Goal: Information Seeking & Learning: Learn about a topic

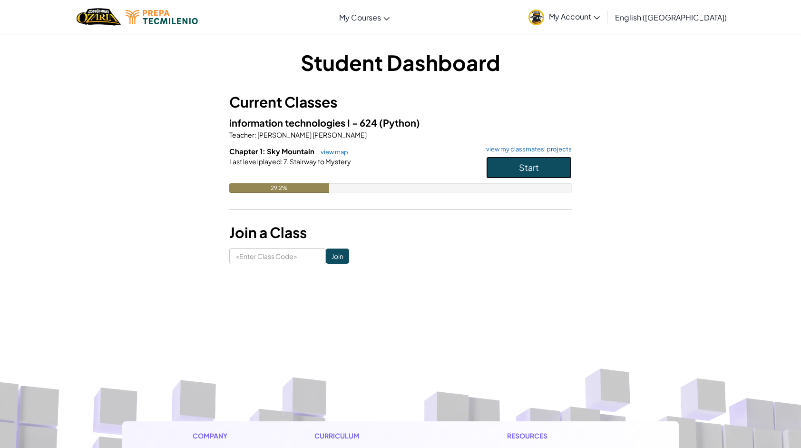
click at [536, 160] on button "Start" at bounding box center [529, 168] width 86 height 22
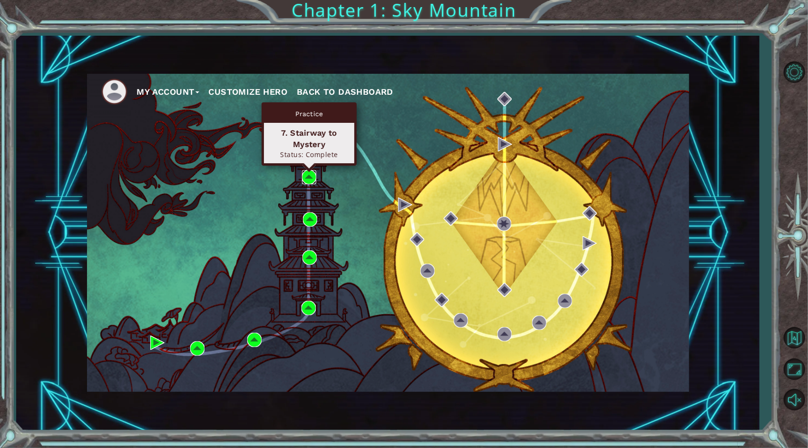
click at [305, 175] on img at bounding box center [309, 177] width 14 height 14
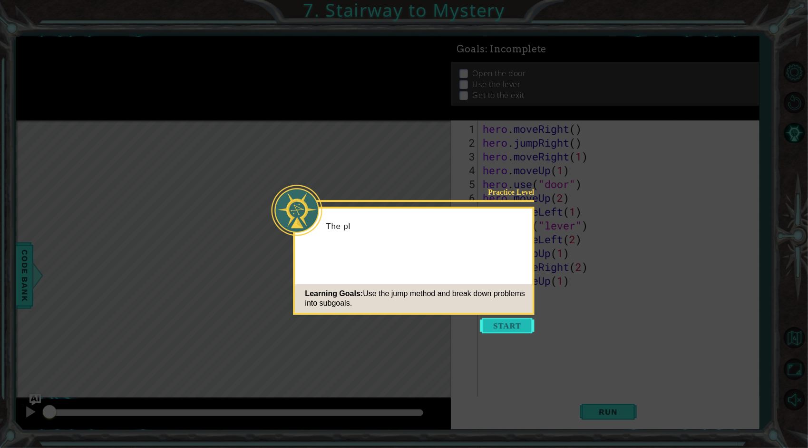
click at [497, 327] on button "Start" at bounding box center [508, 325] width 54 height 15
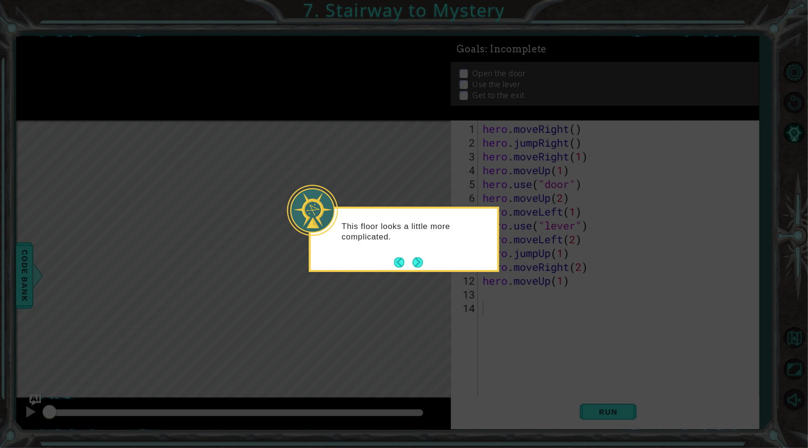
click at [404, 256] on footer at bounding box center [408, 262] width 29 height 14
click at [415, 257] on button "Next" at bounding box center [418, 262] width 10 height 10
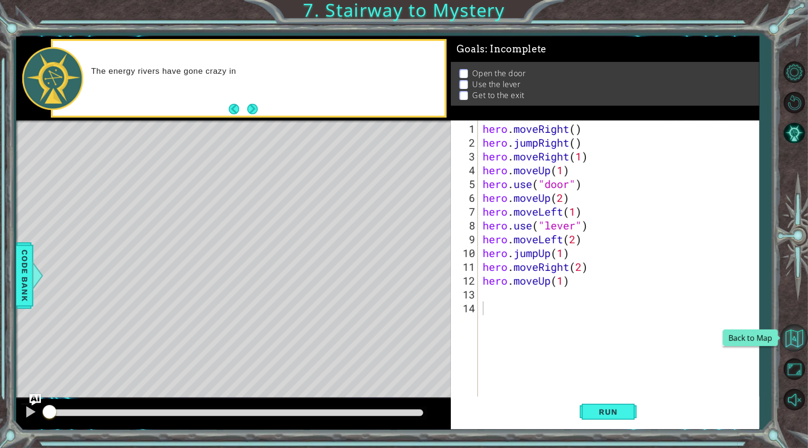
click at [797, 341] on button "Back to Map" at bounding box center [795, 338] width 28 height 28
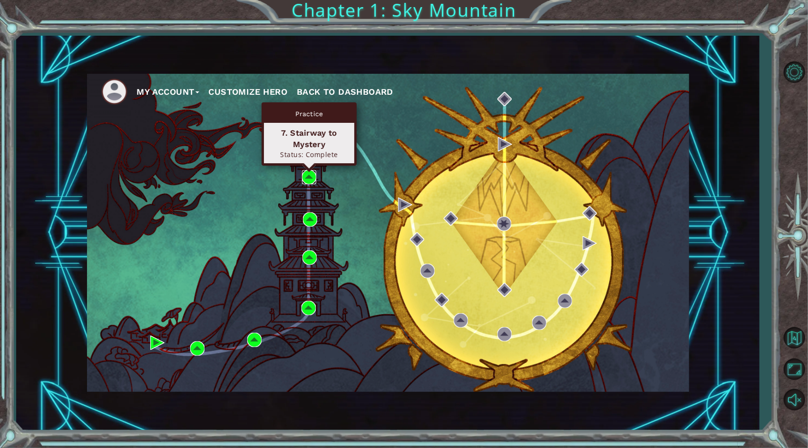
click at [312, 177] on img at bounding box center [309, 177] width 14 height 14
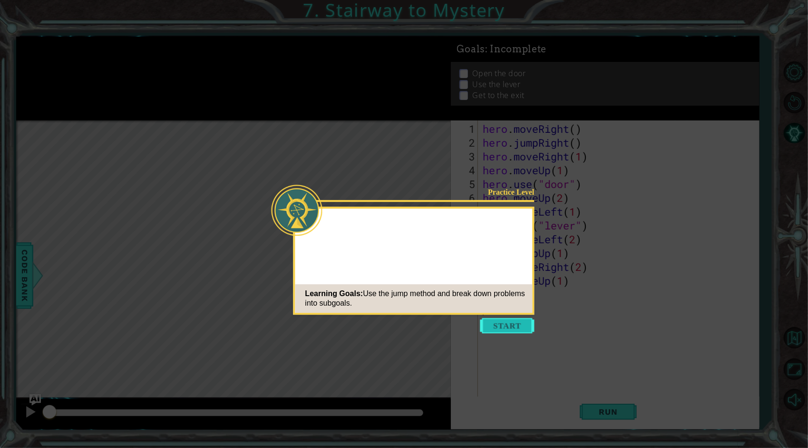
click at [492, 328] on button "Start" at bounding box center [508, 325] width 54 height 15
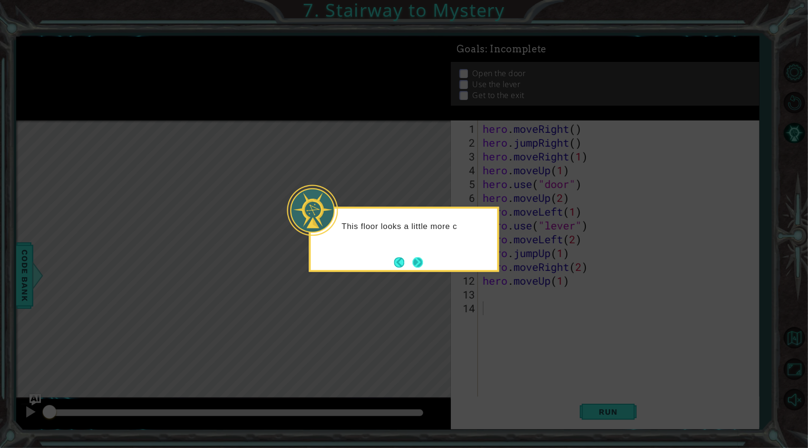
click at [418, 262] on button "Next" at bounding box center [418, 262] width 10 height 10
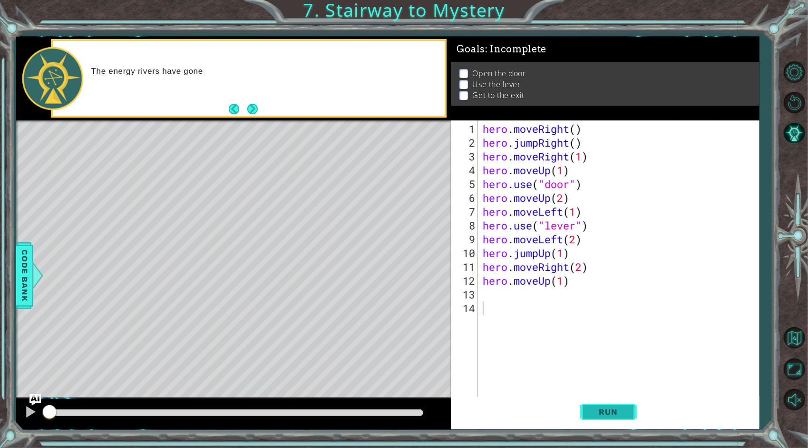
click at [607, 410] on span "Run" at bounding box center [609, 412] width 38 height 10
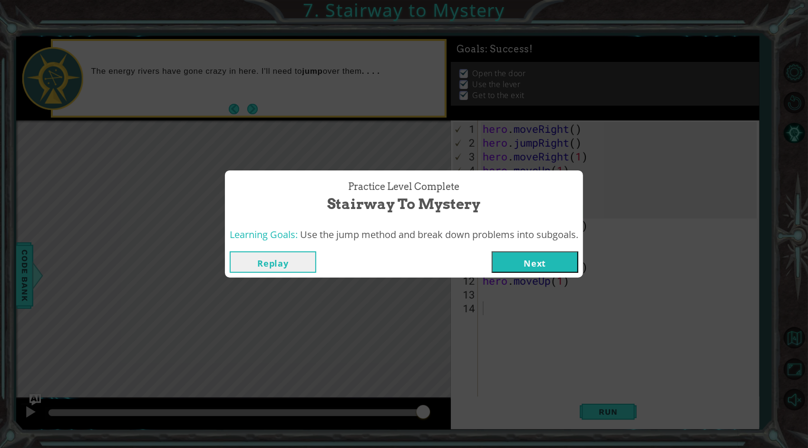
click at [265, 264] on button "Replay" at bounding box center [273, 261] width 87 height 21
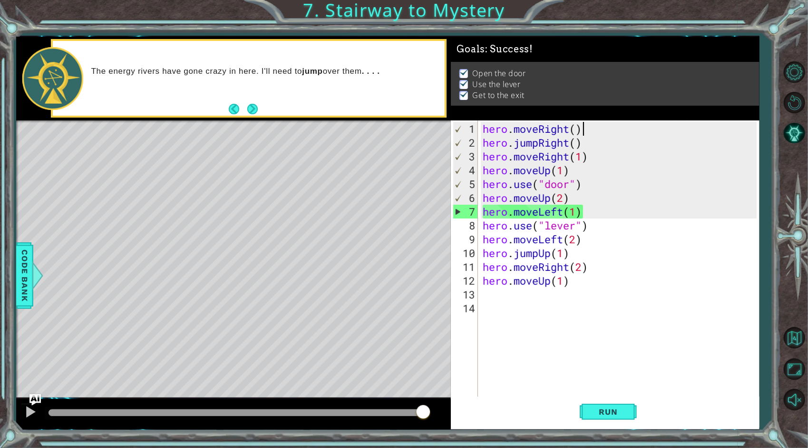
click at [595, 129] on div "hero . moveRight ( ) hero . jumpRight ( ) hero . moveRight ( 1 ) hero . moveUp …" at bounding box center [621, 274] width 281 height 304
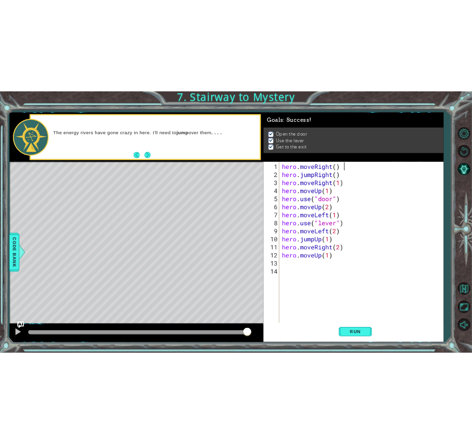
scroll to position [0, 4]
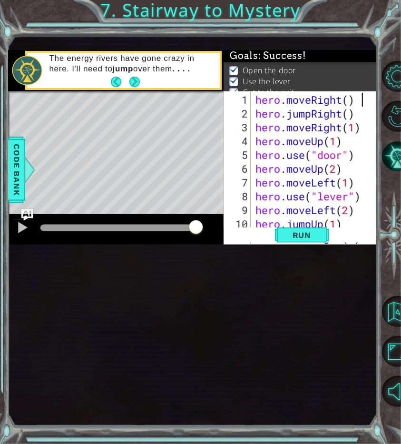
click at [343, 349] on div "1 ההההההההההההההההההההההההההההההההההההההההההההההההההההההההההההההההההההההההההההה…" at bounding box center [192, 231] width 369 height 391
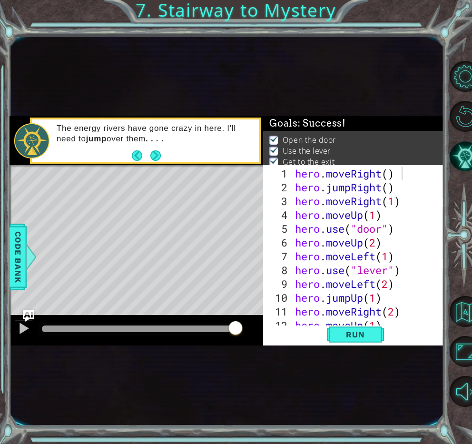
scroll to position [19, 0]
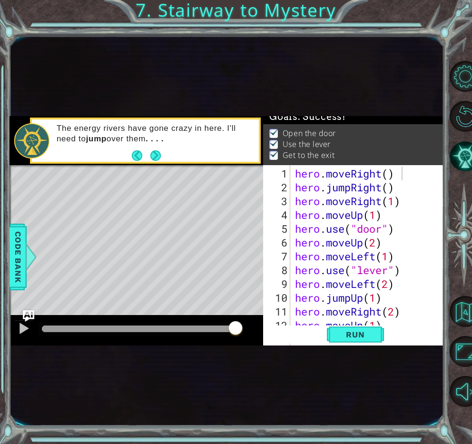
click at [394, 325] on div "Run" at bounding box center [355, 334] width 180 height 18
click at [390, 323] on div "hero . moveRight ( ) hero . jumpRight ( ) hero . moveRight ( 1 ) hero . moveUp …" at bounding box center [369, 319] width 153 height 304
type textarea "hero.moveUp(1)"
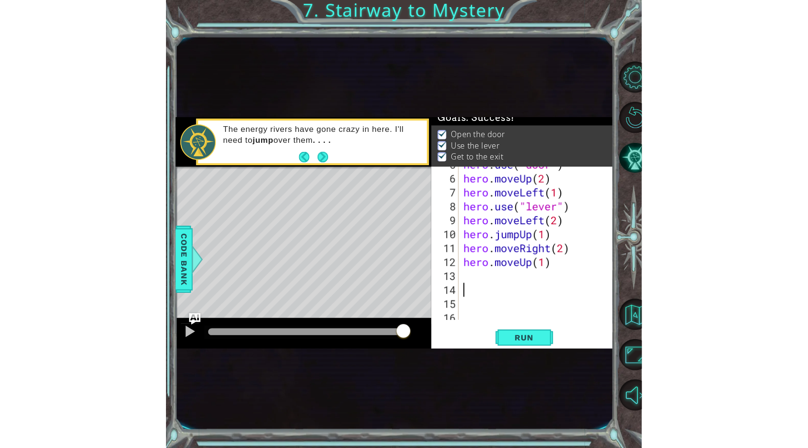
scroll to position [69, 0]
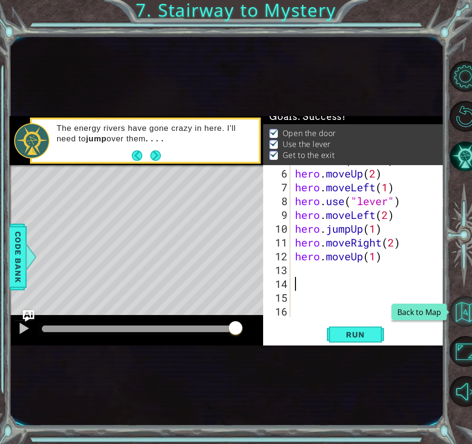
click at [465, 311] on button "Back to Map" at bounding box center [465, 311] width 31 height 31
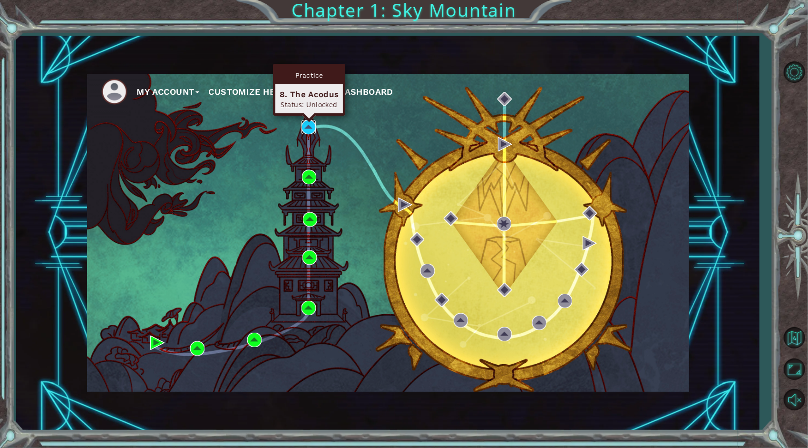
click at [308, 128] on img at bounding box center [309, 127] width 14 height 14
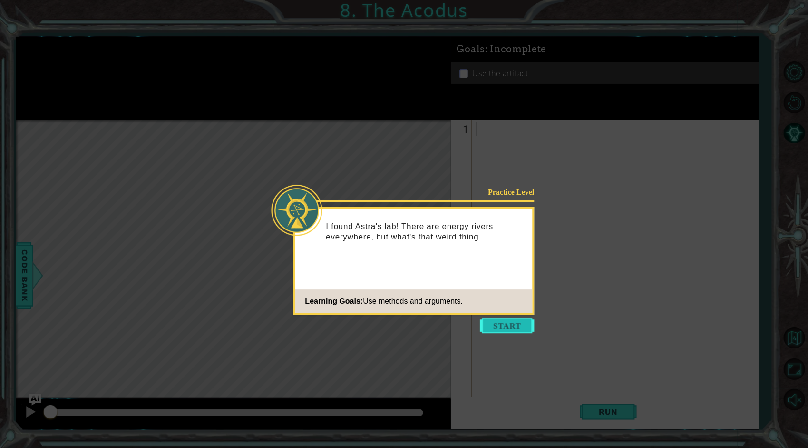
click at [504, 325] on button "Start" at bounding box center [508, 325] width 54 height 15
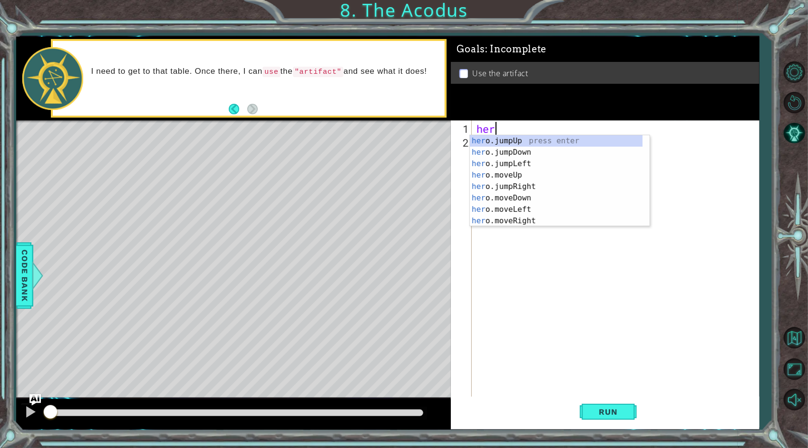
scroll to position [0, 0]
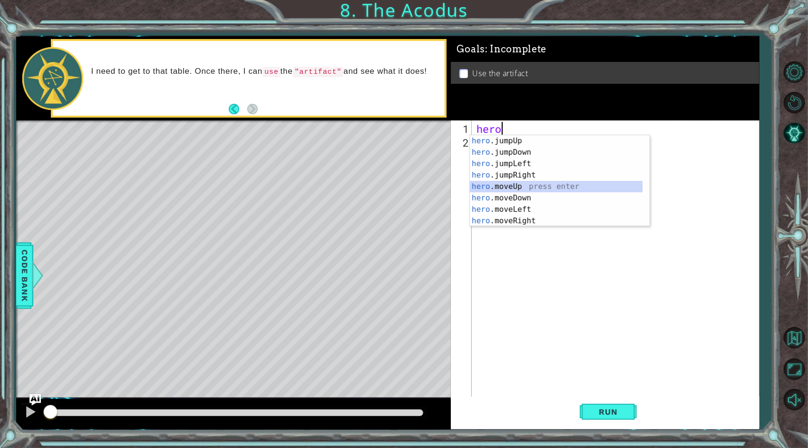
click at [507, 185] on div "hero .jumpUp press enter hero .jumpDown press enter hero .jumpLeft press enter …" at bounding box center [556, 192] width 173 height 114
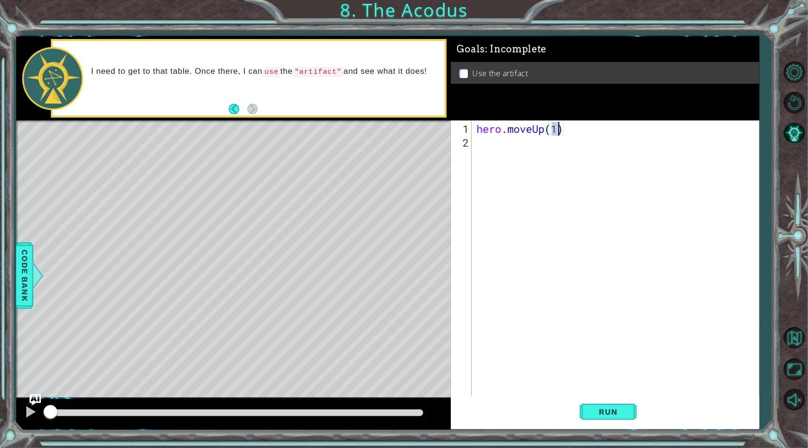
type textarea "hero.moveUp(2)"
click at [512, 147] on div "hero . moveUp ( 2 )" at bounding box center [618, 274] width 287 height 304
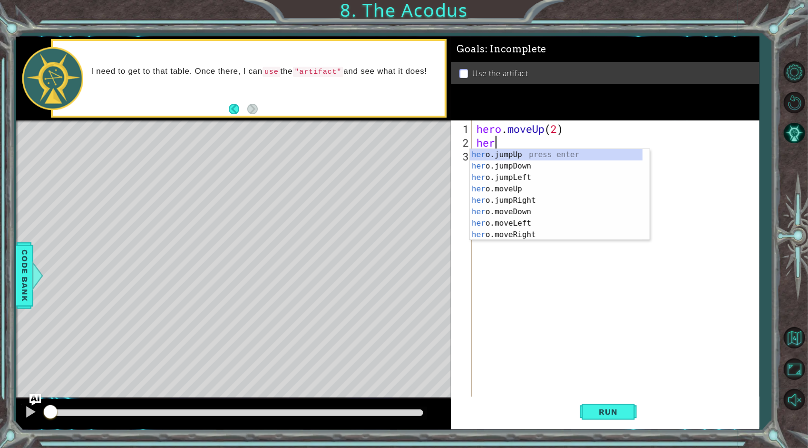
scroll to position [0, 0]
type textarea "hero"
click at [551, 300] on div "hero . moveUp ( 2 ) hero" at bounding box center [618, 274] width 287 height 304
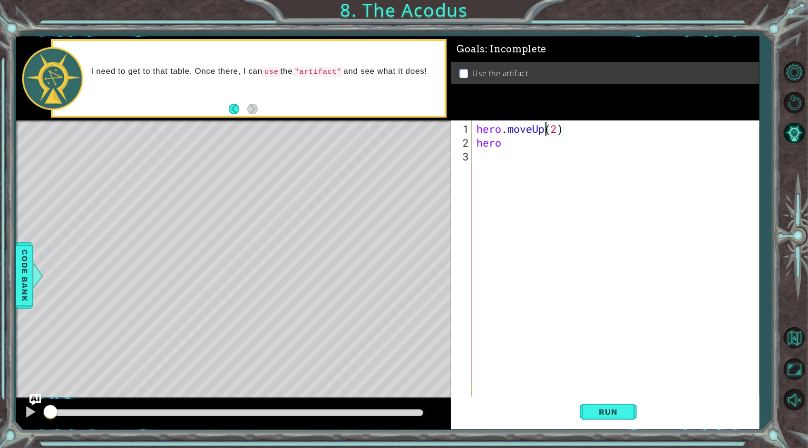
click at [543, 131] on div "hero . moveUp ( 2 ) hero" at bounding box center [618, 274] width 287 height 304
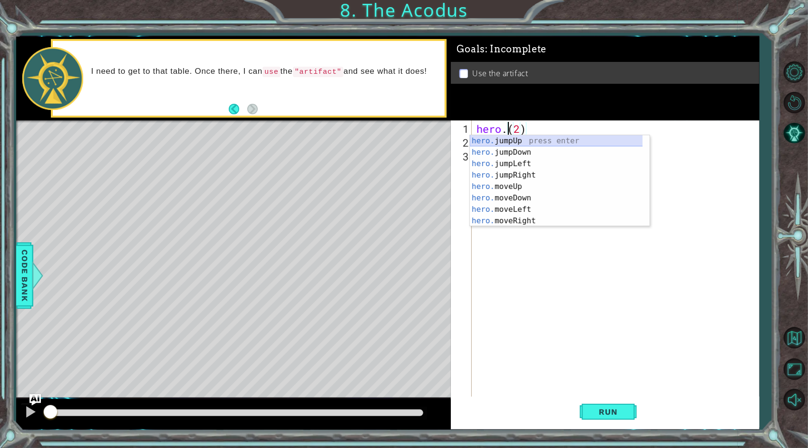
click at [512, 138] on div "hero. jumpUp press enter hero. jumpDown press enter hero. jumpLeft press enter …" at bounding box center [556, 192] width 173 height 114
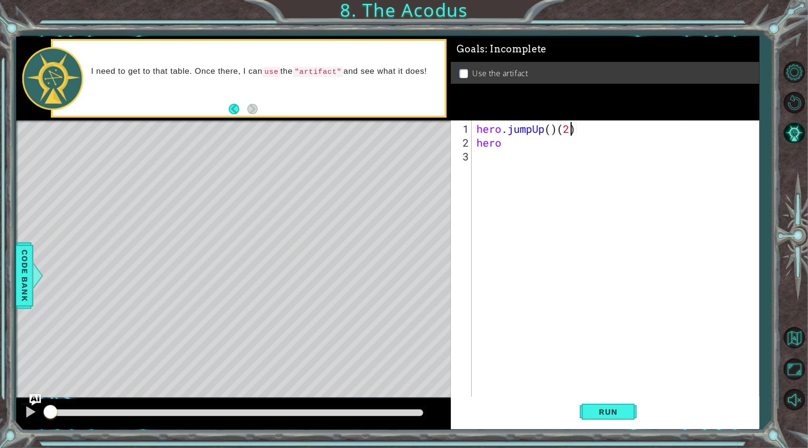
click at [571, 129] on div "hero . jumpUp ( ) ( 2 ) hero" at bounding box center [618, 274] width 287 height 304
click at [595, 412] on span "Run" at bounding box center [609, 412] width 38 height 10
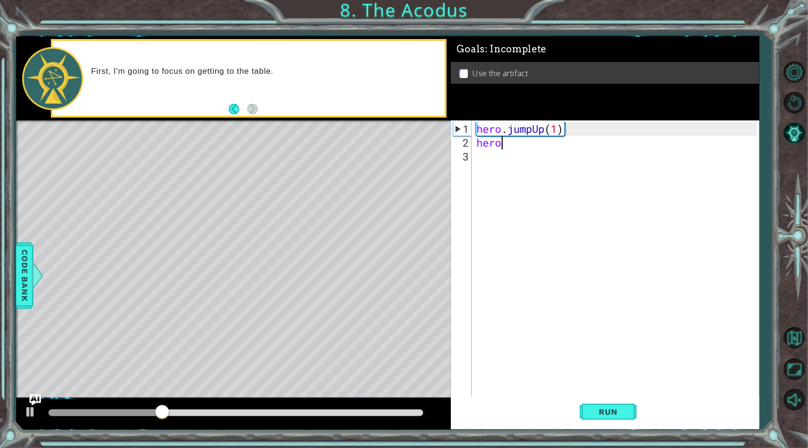
click at [530, 142] on div "hero . jumpUp ( 1 ) hero" at bounding box center [618, 274] width 287 height 304
click at [545, 128] on div "hero . jumpUp ( 1 ) hero" at bounding box center [618, 274] width 287 height 304
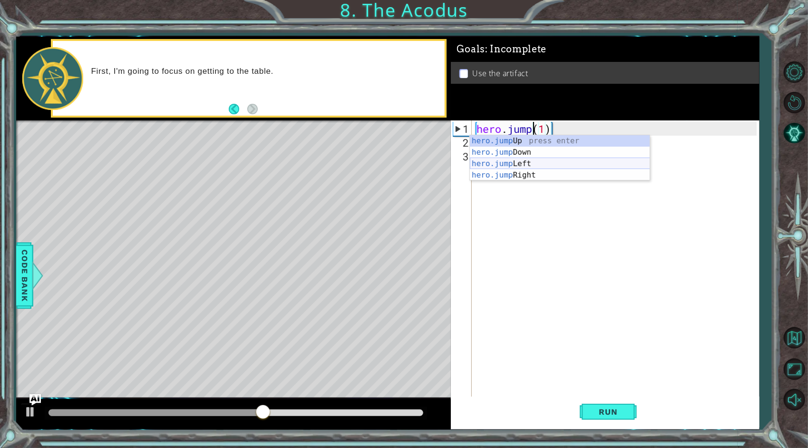
click at [515, 159] on div "hero.jump Up press enter hero.jump Down press enter hero.jump Left press enter …" at bounding box center [560, 169] width 180 height 69
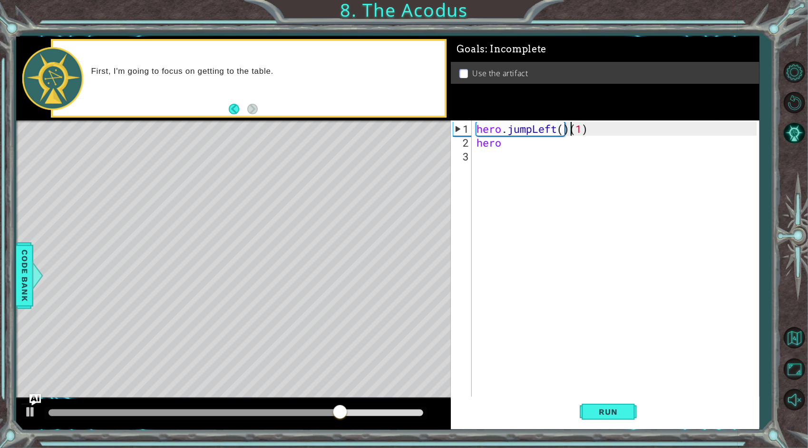
click at [570, 129] on div "hero . jumpLeft ( ) ( 1 ) hero" at bounding box center [618, 274] width 287 height 304
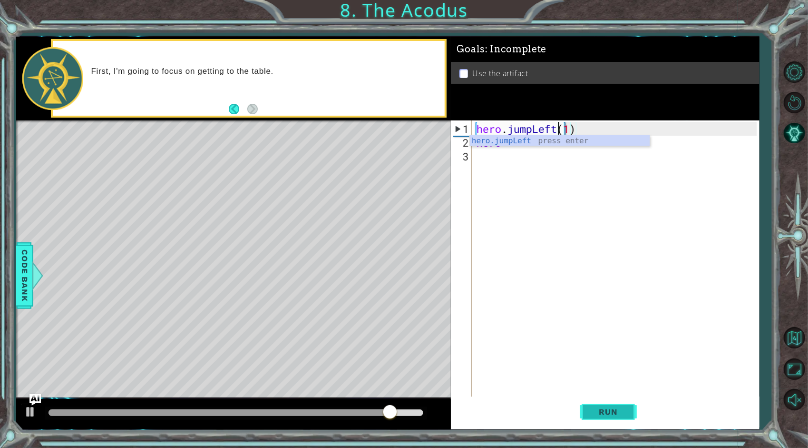
click at [597, 421] on button "Run" at bounding box center [608, 411] width 57 height 31
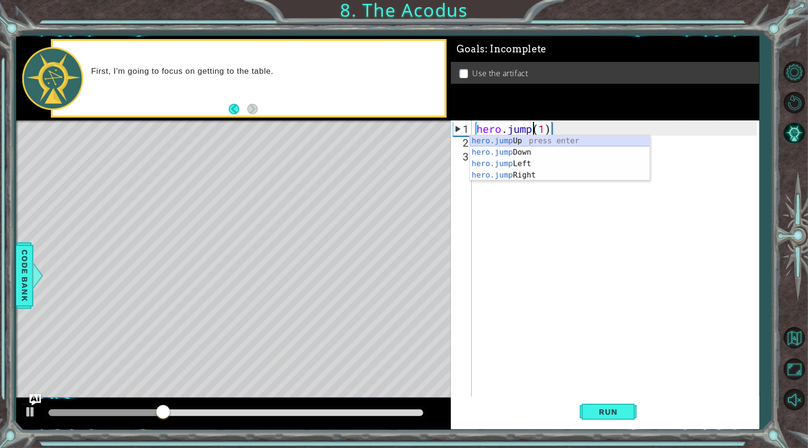
click at [543, 142] on div "hero.jump Up press enter hero.jump Down press enter hero.jump Left press enter …" at bounding box center [560, 169] width 180 height 69
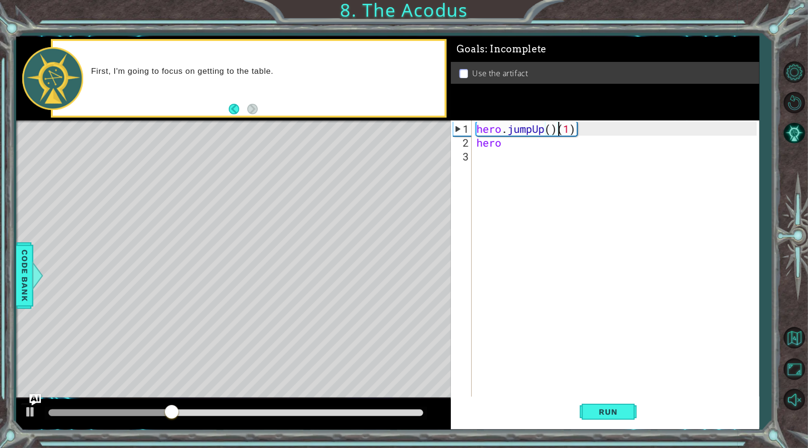
click at [534, 143] on div "hero . jumpUp ( ) ( 1 ) hero" at bounding box center [618, 274] width 287 height 304
drag, startPoint x: 557, startPoint y: 130, endPoint x: 547, endPoint y: 130, distance: 10.0
click at [547, 130] on div "hero . jumpUp ( ) ( 1 ) hero" at bounding box center [618, 274] width 287 height 304
type textarea "hero.jumpUp(1)"
click at [503, 156] on div "hero . jumpUp ( 1 ) hero" at bounding box center [618, 274] width 287 height 304
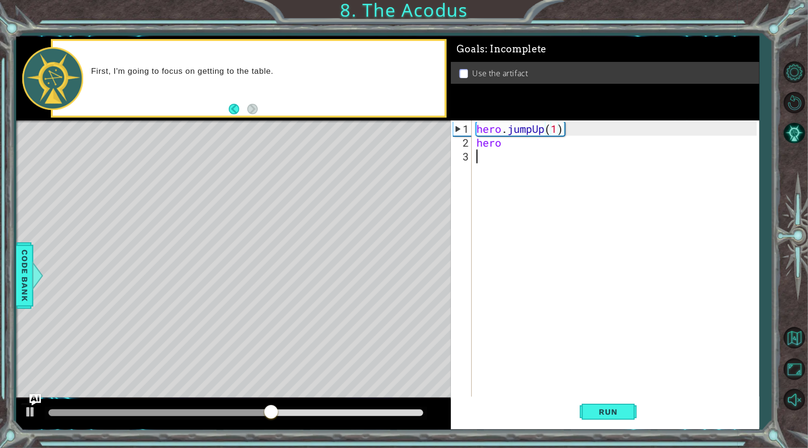
scroll to position [0, 0]
click at [513, 148] on div "hero . jumpUp ( 1 ) hero" at bounding box center [618, 274] width 287 height 304
click at [516, 142] on div "hero . jumpUp ( 1 ) hero" at bounding box center [618, 274] width 287 height 304
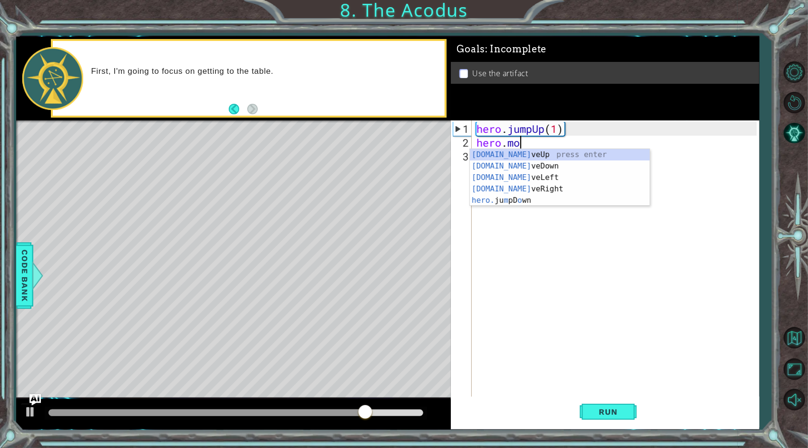
scroll to position [0, 2]
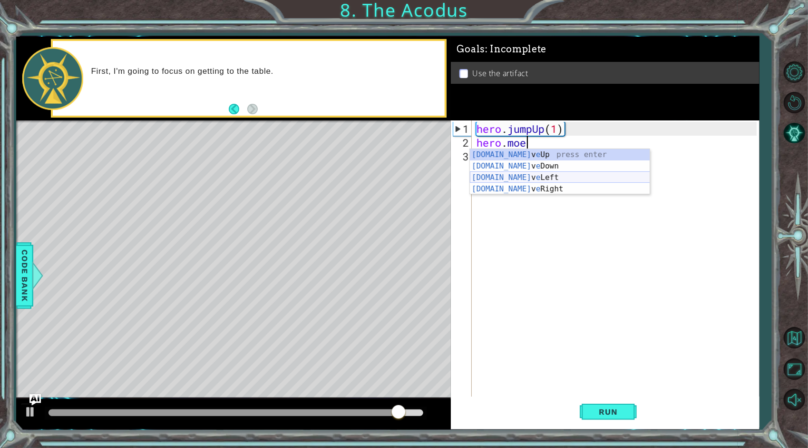
click at [513, 176] on div "[DOMAIN_NAME] v e Up press enter [DOMAIN_NAME] v e Down press enter [DOMAIN_NAM…" at bounding box center [560, 183] width 180 height 69
type textarea "hero.moveLeft(1)"
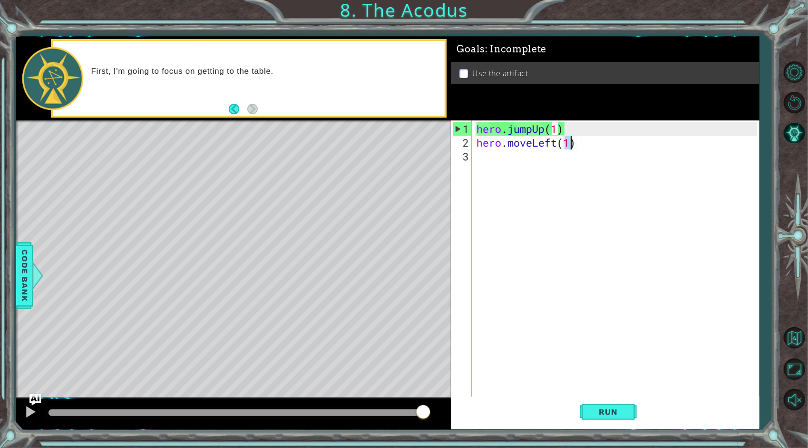
click at [593, 155] on div "hero . jumpUp ( 1 ) hero . moveLeft ( 1 )" at bounding box center [618, 274] width 287 height 304
click at [594, 403] on button "Run" at bounding box center [608, 411] width 57 height 31
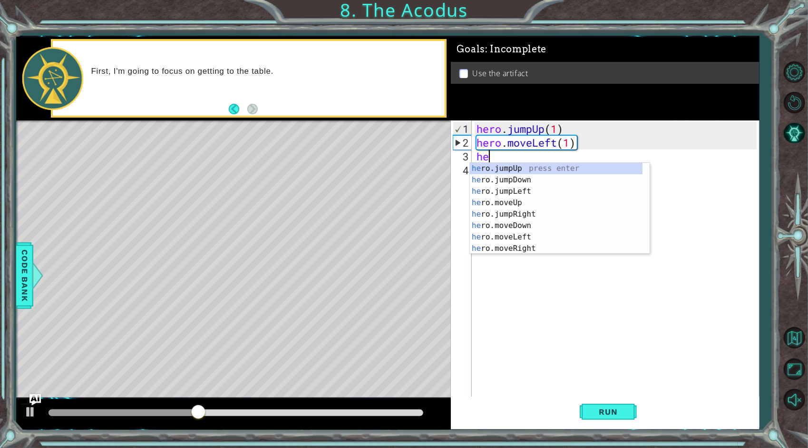
type textarea "hero"
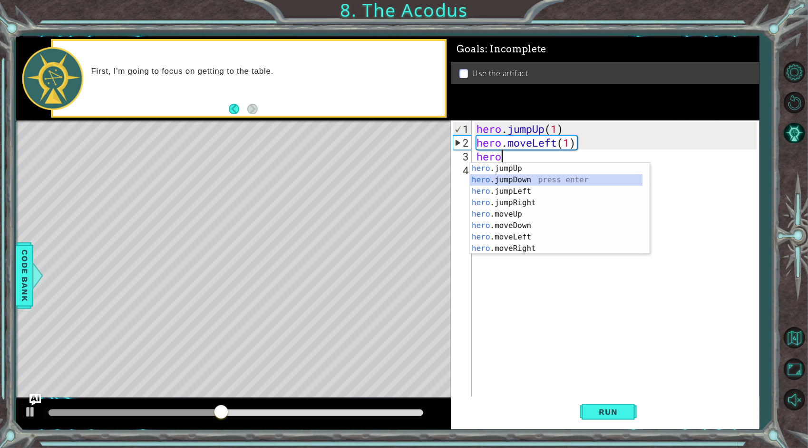
click at [528, 184] on div "hero .jumpUp press enter hero .jumpDown press enter hero .jumpLeft press enter …" at bounding box center [556, 220] width 173 height 114
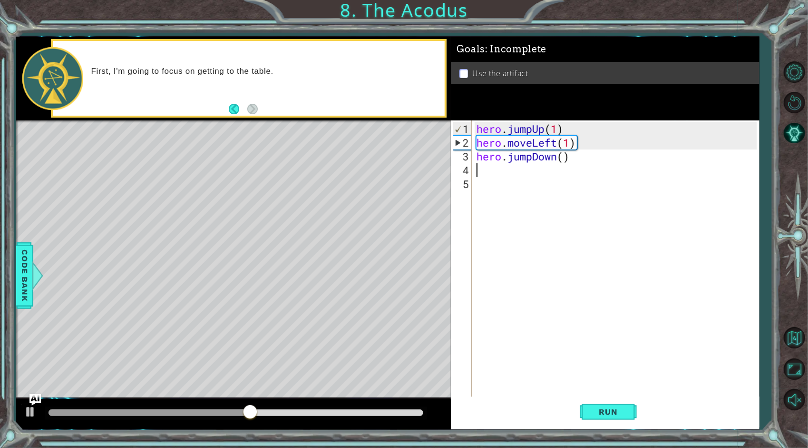
click at [570, 157] on div "hero . jumpUp ( 1 ) hero . moveLeft ( 1 ) hero . jumpDown ( )" at bounding box center [618, 274] width 287 height 304
click at [564, 157] on div "hero . jumpUp ( 1 ) hero . moveLeft ( 1 ) hero . jumpDown ( )" at bounding box center [618, 274] width 287 height 304
type textarea "hero.jumpDown(1)"
click at [605, 408] on span "Run" at bounding box center [609, 412] width 38 height 10
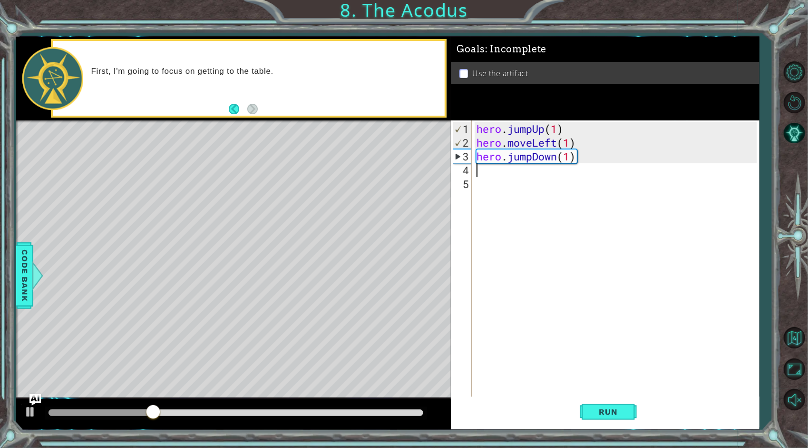
click at [528, 175] on div "hero . jumpUp ( 1 ) hero . moveLeft ( 1 ) hero . jumpDown ( 1 )" at bounding box center [618, 274] width 287 height 304
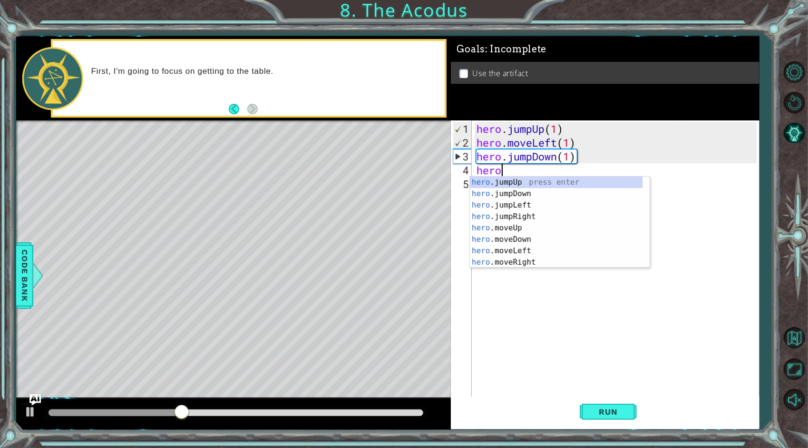
type textarea "hero."
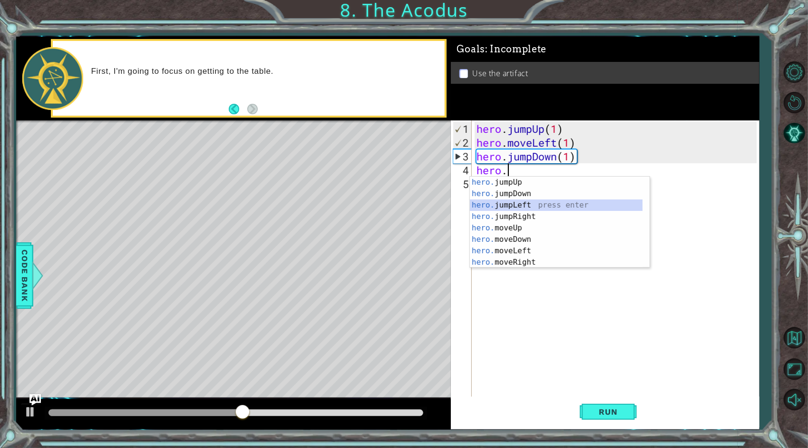
click at [519, 206] on div "hero. jumpUp press enter hero. jumpDown press enter hero. jumpLeft press enter …" at bounding box center [556, 234] width 173 height 114
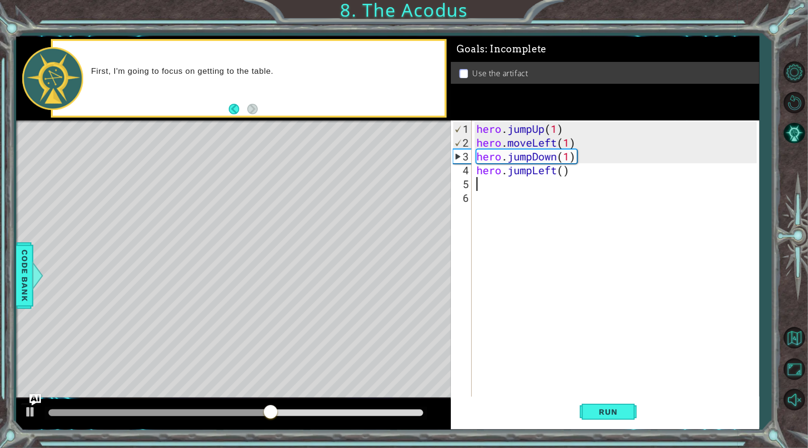
click at [566, 175] on div "hero . jumpUp ( 1 ) hero . moveLeft ( 1 ) hero . jumpDown ( 1 ) hero . jumpLeft…" at bounding box center [618, 274] width 287 height 304
type textarea "hero.jumpLeft(1)"
click at [555, 190] on div "hero . jumpUp ( 1 ) hero . moveLeft ( 1 ) hero . jumpDown ( 1 ) hero . jumpLeft…" at bounding box center [618, 274] width 287 height 304
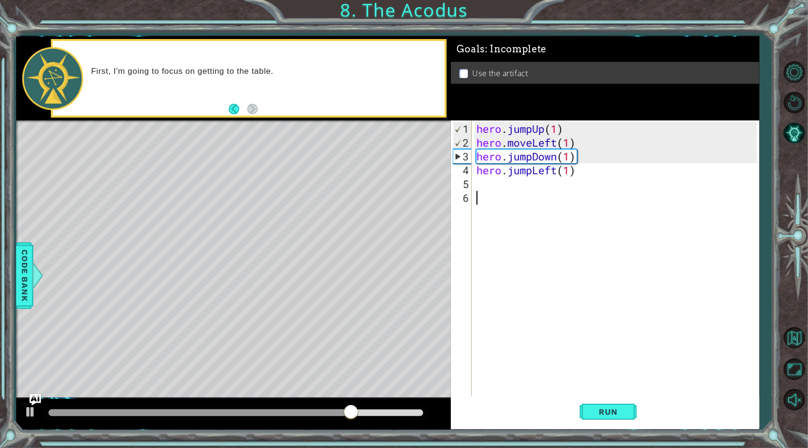
click at [508, 183] on div "hero . jumpUp ( 1 ) hero . moveLeft ( 1 ) hero . jumpDown ( 1 ) hero . jumpLeft…" at bounding box center [618, 274] width 287 height 304
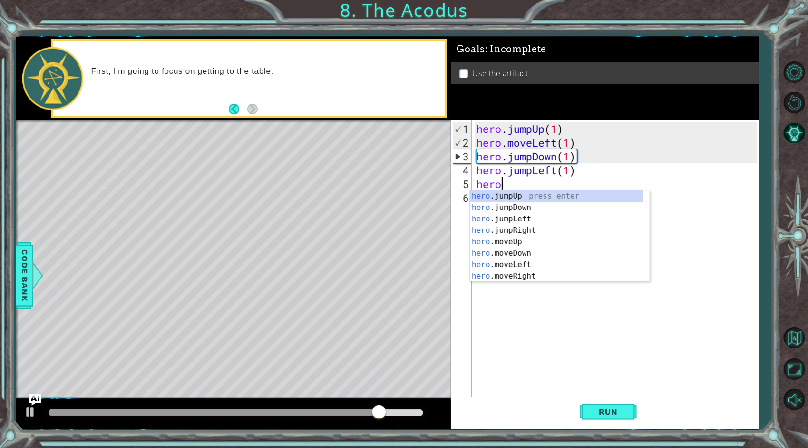
type textarea "hero."
click at [515, 196] on div "hero. jumpUp press enter hero. jumpDown press enter hero. jumpLeft press enter …" at bounding box center [556, 247] width 173 height 114
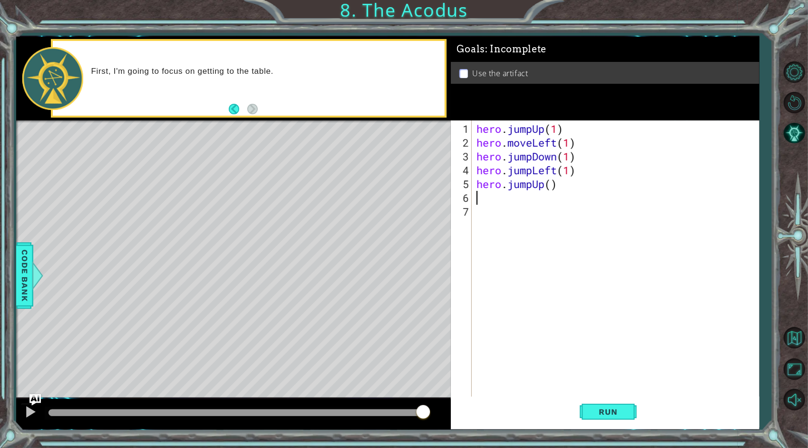
scroll to position [0, 0]
click at [554, 187] on div "hero . jumpUp ( 1 ) hero . moveLeft ( 1 ) hero . jumpDown ( 1 ) hero . jumpLeft…" at bounding box center [618, 274] width 287 height 304
type textarea "hero.jumpUp(1)"
click at [517, 197] on div "hero . jumpUp ( 1 ) hero . moveLeft ( 1 ) hero . jumpDown ( 1 ) hero . jumpLeft…" at bounding box center [618, 274] width 287 height 304
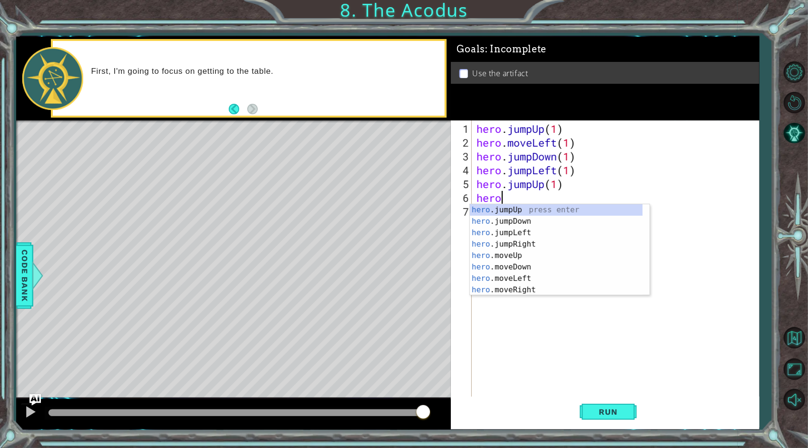
scroll to position [0, 0]
click at [519, 288] on div "hero .jumpUp press enter hero .jumpDown press enter hero .jumpLeft press enter …" at bounding box center [556, 261] width 173 height 114
type textarea "hero.moveRight(1)"
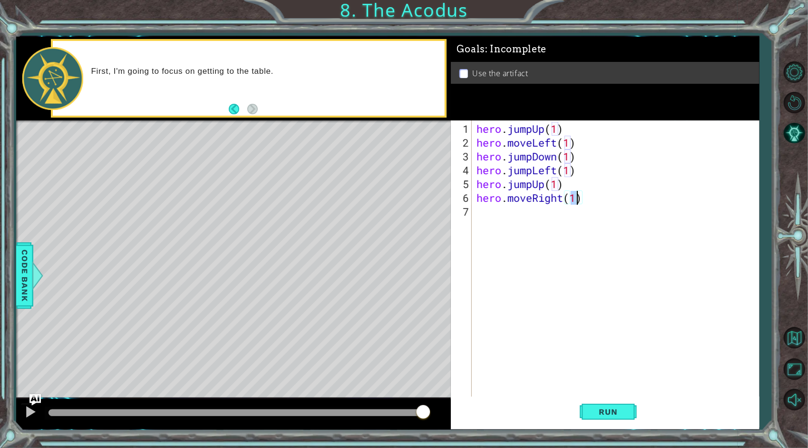
click at [537, 225] on div "hero . jumpUp ( 1 ) hero . moveLeft ( 1 ) hero . jumpDown ( 1 ) hero . jumpLeft…" at bounding box center [618, 274] width 287 height 304
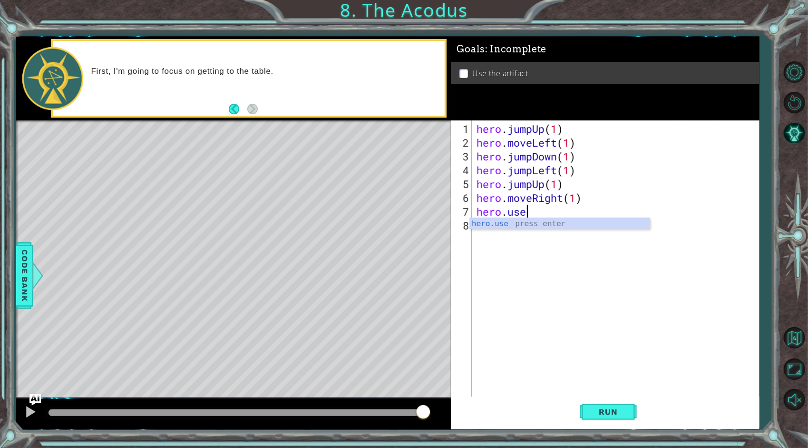
scroll to position [0, 2]
click at [507, 226] on div "hero.use press enter" at bounding box center [560, 235] width 180 height 34
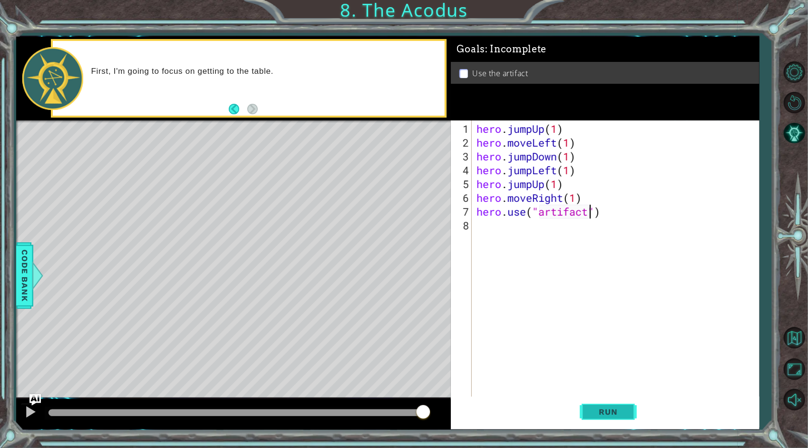
click at [618, 406] on button "Run" at bounding box center [608, 411] width 57 height 31
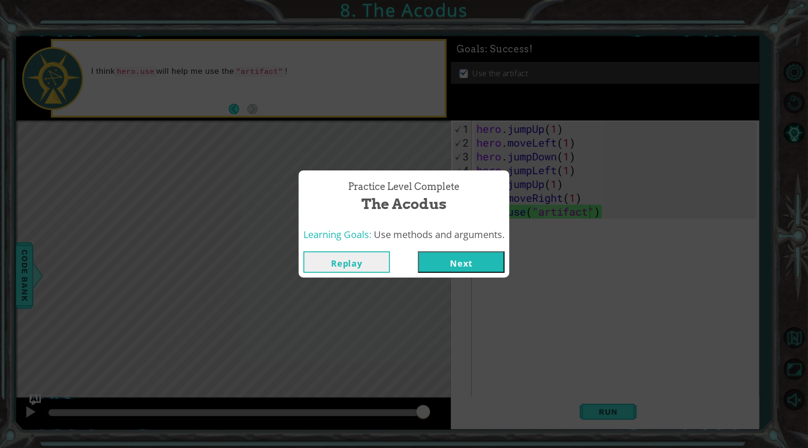
click at [336, 267] on button "Replay" at bounding box center [347, 261] width 87 height 21
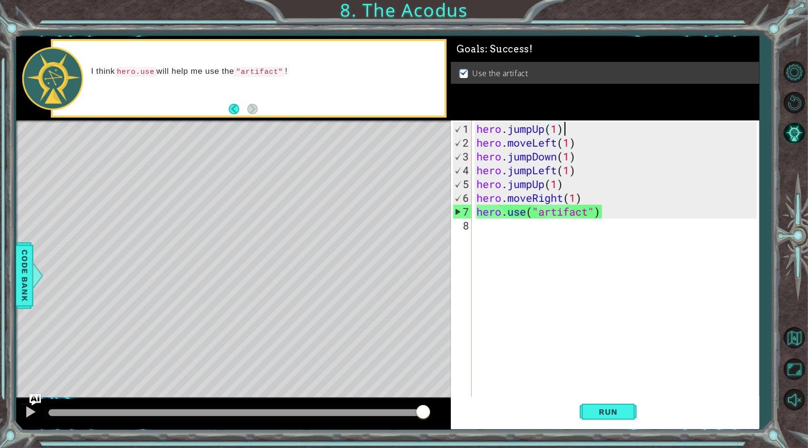
click at [569, 132] on div "hero . jumpUp ( 1 ) hero . moveLeft ( 1 ) hero . jumpDown ( 1 ) hero . jumpLeft…" at bounding box center [618, 274] width 287 height 304
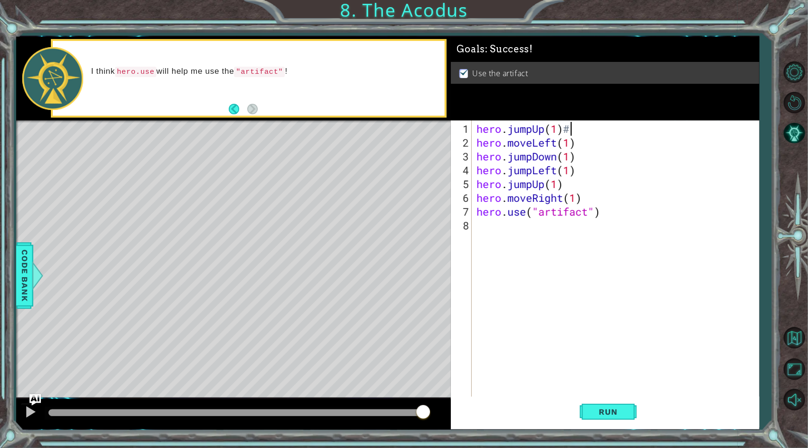
scroll to position [0, 4]
click at [577, 138] on div "hero . jumpUp ( 1 ) # hero . moveLeft ( 1 ) hero . jumpDown ( 1 ) hero . jumpLe…" at bounding box center [618, 274] width 287 height 304
click at [582, 152] on div "hero . jumpUp ( 1 ) # hero . moveLeft ( 1 ) # hero . jumpDown ( 1 ) hero . jump…" at bounding box center [618, 274] width 287 height 304
click at [581, 173] on div "hero . jumpUp ( 1 ) # hero . moveLeft ( 1 ) # hero . jumpDown ( 1 ) # hero . ju…" at bounding box center [618, 274] width 287 height 304
click at [573, 179] on div "hero . jumpUp ( 1 ) # hero . moveLeft ( 1 ) # hero . jumpDown ( 1 ) # hero . ju…" at bounding box center [618, 274] width 287 height 304
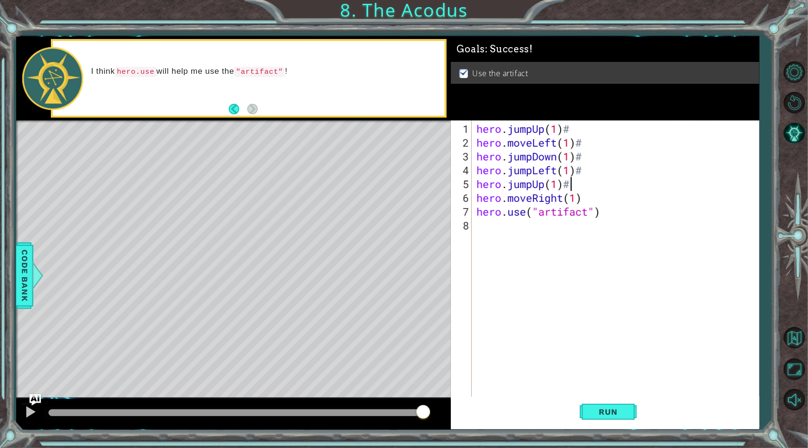
click at [590, 203] on div "hero . jumpUp ( 1 ) # hero . moveLeft ( 1 ) # hero . jumpDown ( 1 ) # hero . ju…" at bounding box center [618, 274] width 287 height 304
click at [606, 215] on div "hero . jumpUp ( 1 ) # hero . moveLeft ( 1 ) # hero . jumpDown ( 1 ) # hero . ju…" at bounding box center [618, 274] width 287 height 304
click at [576, 131] on div "hero . jumpUp ( 1 ) # hero . moveLeft ( 1 ) # hero . jumpDown ( 1 ) # hero . ju…" at bounding box center [618, 274] width 287 height 304
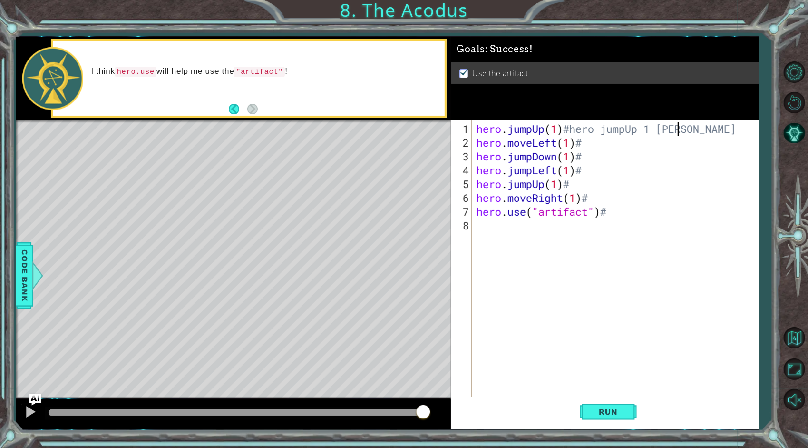
scroll to position [0, 9]
click at [608, 139] on div "hero . jumpUp ( 1 ) #hero jumpUp 1 time hero . moveLeft ( 1 ) # hero . jumpDown…" at bounding box center [618, 274] width 287 height 304
click at [603, 165] on div "hero . jumpUp ( 1 ) #hero jumpUp 1 time hero . moveLeft ( 1 ) #hero move to the…" at bounding box center [618, 274] width 287 height 304
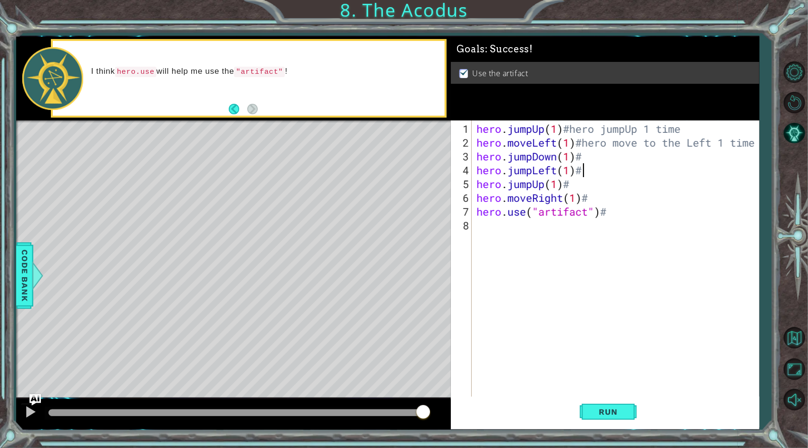
click at [600, 158] on div "hero . jumpUp ( 1 ) #hero jumpUp 1 time hero . moveLeft ( 1 ) #hero move to the…" at bounding box center [618, 274] width 287 height 304
click at [596, 171] on div "hero . jumpUp ( 1 ) #hero jumpUp 1 time hero . moveLeft ( 1 ) #hero move to the…" at bounding box center [618, 274] width 287 height 304
click at [583, 187] on div "hero . jumpUp ( 1 ) #hero jumpUp 1 time hero . moveLeft ( 1 ) #hero move to the…" at bounding box center [618, 274] width 287 height 304
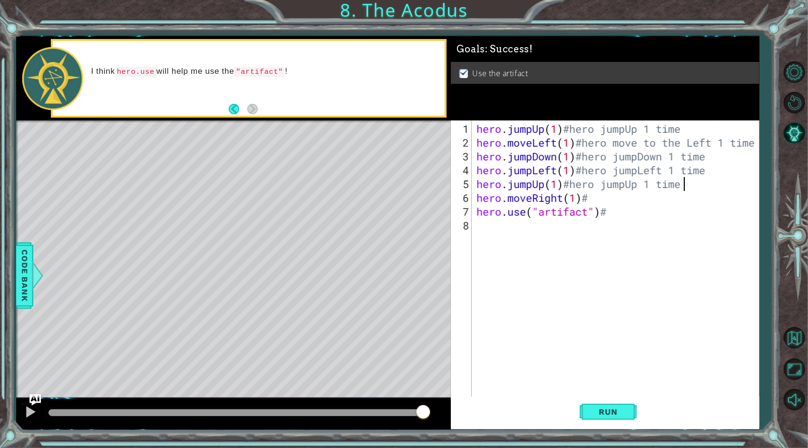
click at [609, 197] on div "hero . jumpUp ( 1 ) #hero jumpUp 1 time hero . moveLeft ( 1 ) #hero move to the…" at bounding box center [618, 274] width 287 height 304
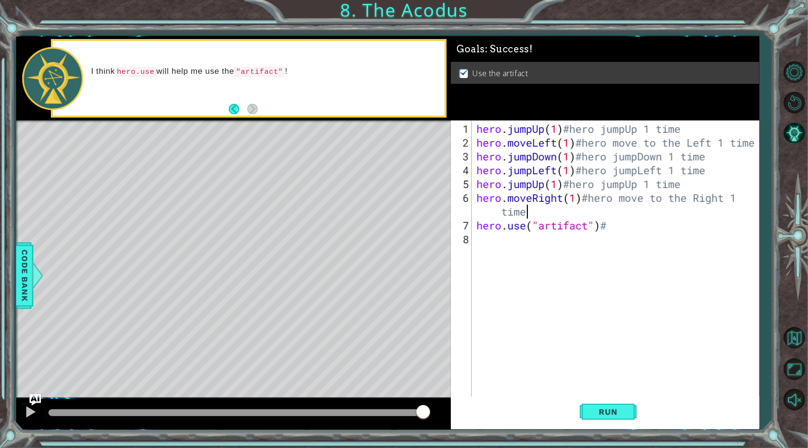
click at [649, 224] on div "hero . jumpUp ( 1 ) #hero jumpUp 1 time hero . moveLeft ( 1 ) #hero move to the…" at bounding box center [618, 274] width 287 height 304
type textarea "hero.use("artifact")#hero use artifact"
click at [700, 254] on div "hero . jumpUp ( 1 ) #hero jumpUp 1 time hero . moveLeft ( 1 ) #hero move to the…" at bounding box center [618, 274] width 287 height 304
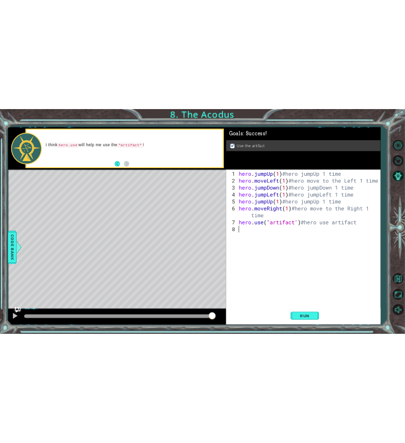
scroll to position [0, 0]
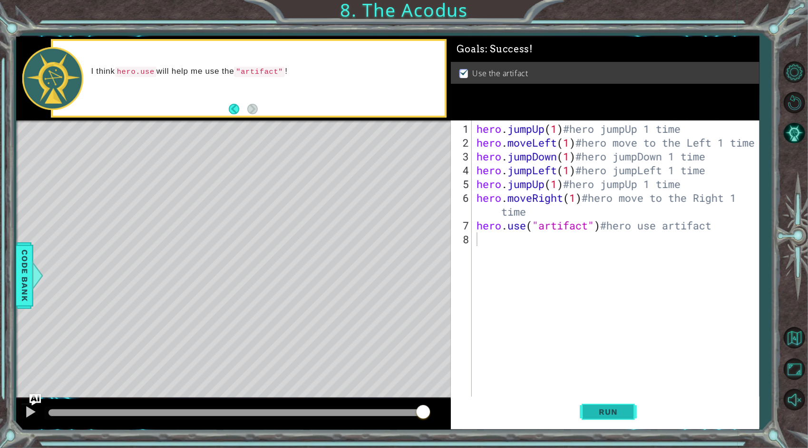
click at [612, 410] on span "Run" at bounding box center [609, 412] width 38 height 10
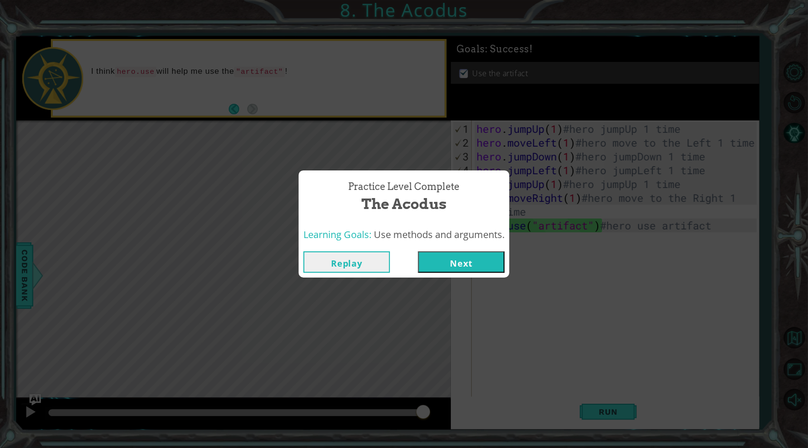
click at [351, 262] on button "Replay" at bounding box center [347, 261] width 87 height 21
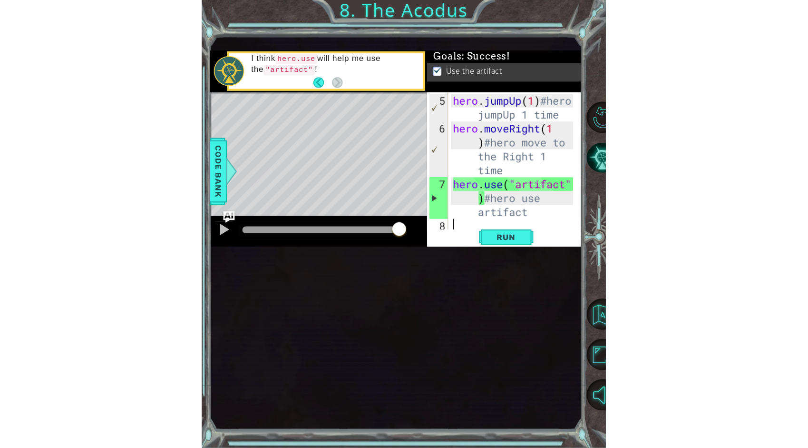
scroll to position [152, 0]
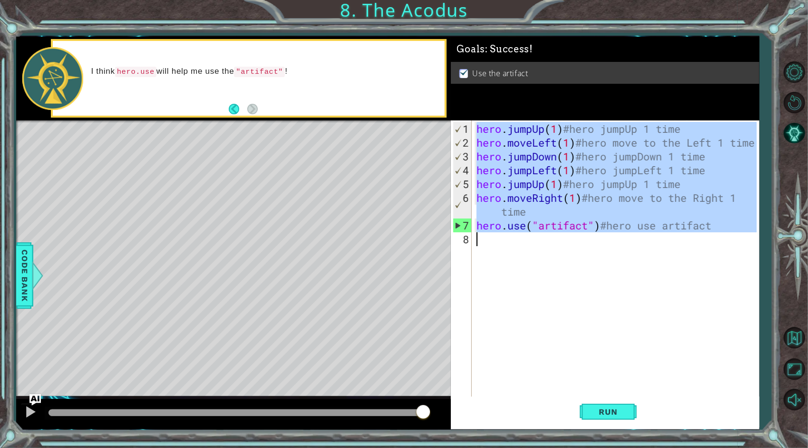
drag, startPoint x: 477, startPoint y: 128, endPoint x: 736, endPoint y: 243, distance: 283.1
click at [736, 243] on div "hero . jumpUp ( 1 ) #hero jumpUp 1 time hero . moveLeft ( 1 ) #hero move to the…" at bounding box center [618, 274] width 287 height 304
type textarea "hero.use("artifact")#hero use artifact"
